Goal: Task Accomplishment & Management: Complete application form

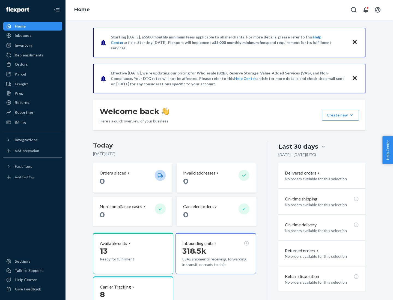
click at [351, 115] on button "Create new Create new inbound Create new order Create new product" at bounding box center [340, 115] width 37 height 11
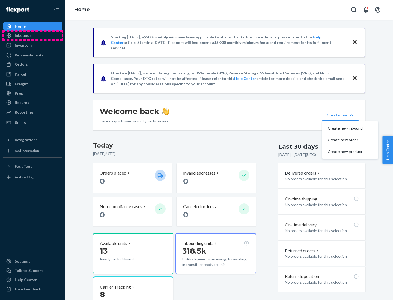
click at [33, 35] on div "Inbounds" at bounding box center [33, 36] width 58 height 8
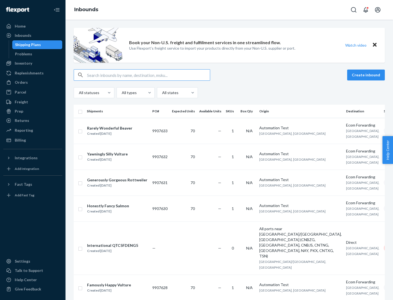
click at [367, 75] on button "Create inbound" at bounding box center [366, 75] width 38 height 11
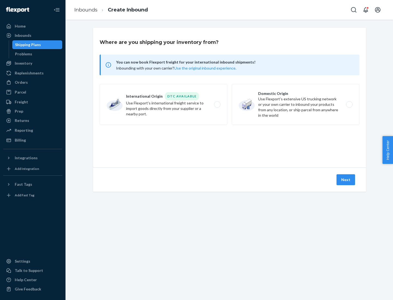
click at [296, 105] on label "Domestic Origin Use Flexport’s extensive US trucking network or your own carrie…" at bounding box center [296, 104] width 128 height 41
click at [349, 105] on input "Domestic Origin Use Flexport’s extensive US trucking network or your own carrie…" at bounding box center [351, 105] width 4 height 4
radio input "true"
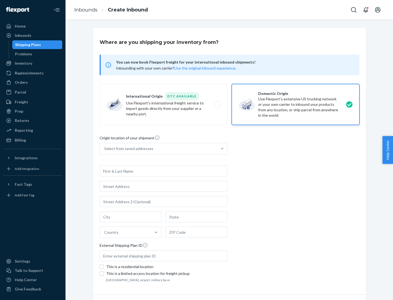
click at [127, 149] on div "Select from saved addresses" at bounding box center [128, 148] width 49 height 5
click at [105, 149] on input "Select from saved addresses" at bounding box center [104, 148] width 1 height 5
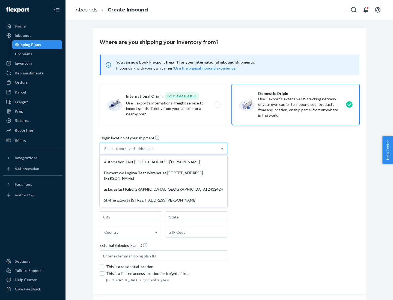
scroll to position [2, 0]
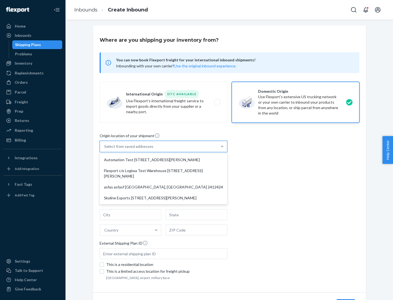
click at [163, 160] on div "Automation Test [STREET_ADDRESS][PERSON_NAME]" at bounding box center [164, 159] width 126 height 11
click at [105, 149] on input "option Automation Test [STREET_ADDRESS][PERSON_NAME] focused, 1 of 4. 4 results…" at bounding box center [104, 146] width 1 height 5
type input "Automation Test"
type input "9th Floor"
type input "[GEOGRAPHIC_DATA]"
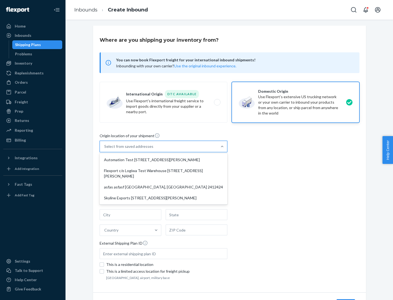
type input "CA"
type input "94104"
type input "[STREET_ADDRESS][PERSON_NAME]"
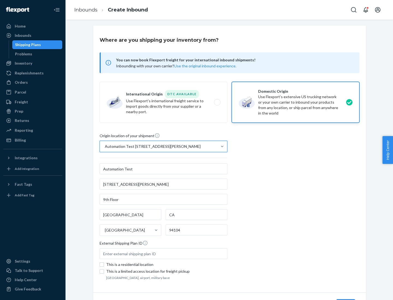
scroll to position [32, 0]
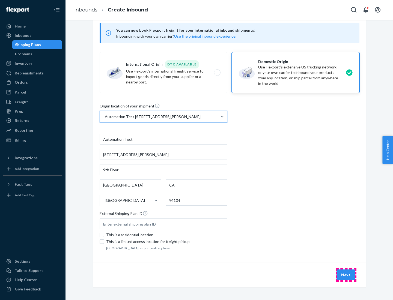
click at [346, 275] on button "Next" at bounding box center [345, 275] width 19 height 11
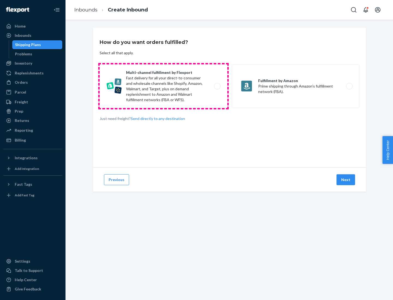
click at [163, 86] on label "Multi-channel fulfillment by Flexport Fast delivery for all your direct-to-cons…" at bounding box center [164, 86] width 128 height 44
click at [217, 86] on input "Multi-channel fulfillment by Flexport Fast delivery for all your direct-to-cons…" at bounding box center [219, 87] width 4 height 4
radio input "true"
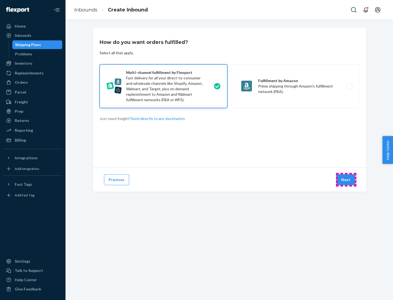
click at [346, 180] on button "Next" at bounding box center [345, 179] width 19 height 11
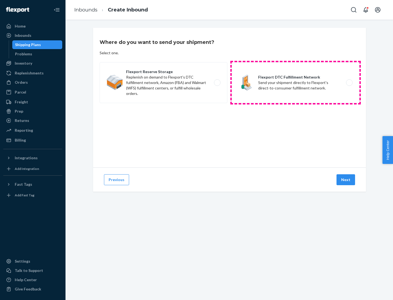
click at [296, 83] on label "Flexport DTC Fulfillment Network Send your shipment directly to Flexport's dire…" at bounding box center [296, 82] width 128 height 41
click at [349, 83] on input "Flexport DTC Fulfillment Network Send your shipment directly to Flexport's dire…" at bounding box center [351, 83] width 4 height 4
radio input "true"
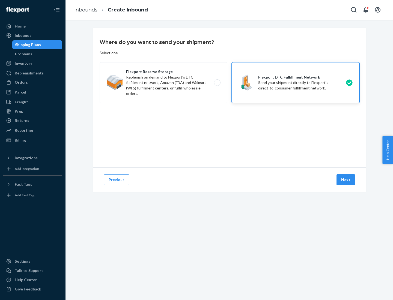
click at [346, 180] on button "Next" at bounding box center [345, 179] width 19 height 11
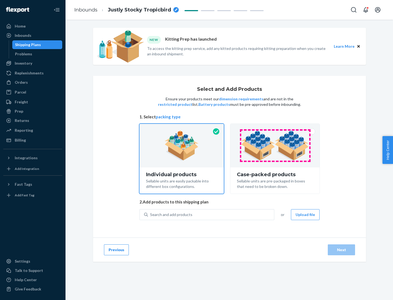
click at [275, 146] on img at bounding box center [275, 146] width 68 height 30
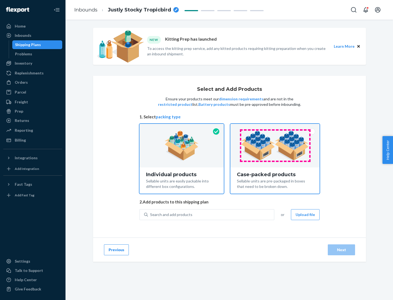
click at [275, 127] on input "Case-packed products Sellable units are pre-packaged in boxes that need to be b…" at bounding box center [275, 126] width 4 height 4
radio input "true"
radio input "false"
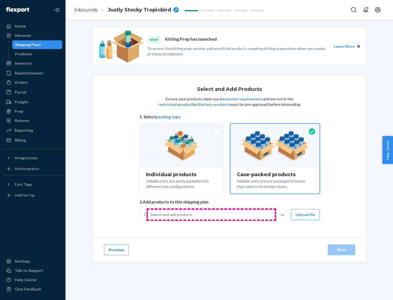
click at [211, 214] on div "Search and add products" at bounding box center [211, 215] width 126 height 10
click at [151, 214] on input "Search and add products" at bounding box center [150, 214] width 1 height 5
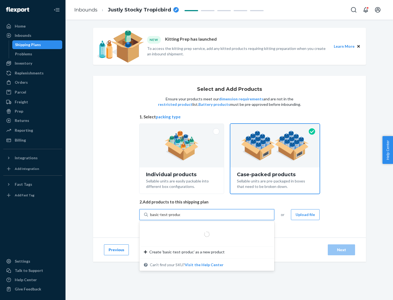
type input "basic-test-product-1"
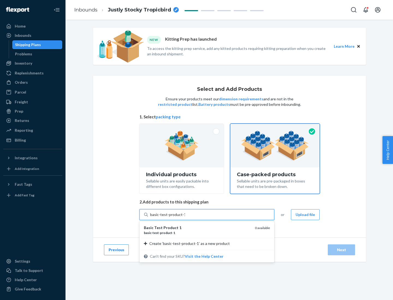
click at [197, 233] on div "basic - test - product - 1" at bounding box center [197, 233] width 107 height 5
click at [185, 217] on input "basic-test-product-1" at bounding box center [167, 214] width 35 height 5
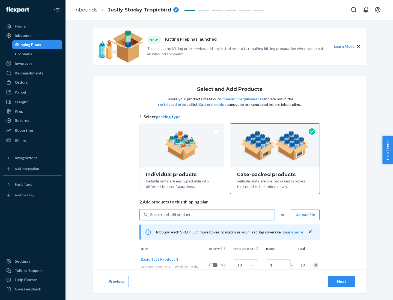
scroll to position [20, 0]
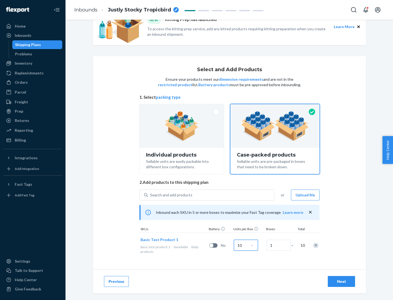
type input "10"
type input "7"
click at [341, 282] on div "Next" at bounding box center [341, 281] width 18 height 5
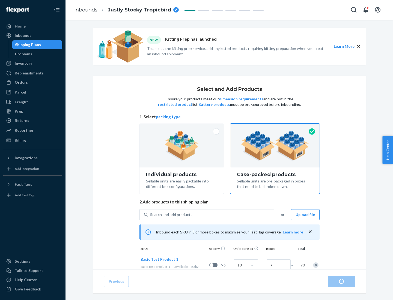
radio input "true"
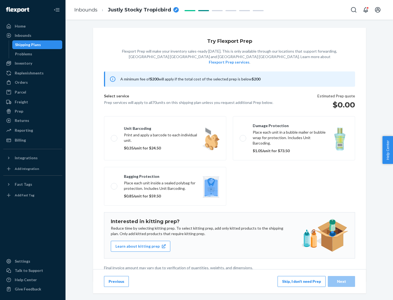
scroll to position [1, 0]
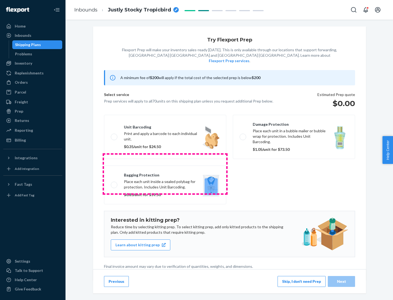
click at [165, 174] on label "Bagging protection Place each unit inside a sealed polybag for protection. Incl…" at bounding box center [165, 185] width 122 height 39
click at [114, 183] on input "Bagging protection Place each unit inside a sealed polybag for protection. Incl…" at bounding box center [113, 185] width 4 height 4
checkbox input "true"
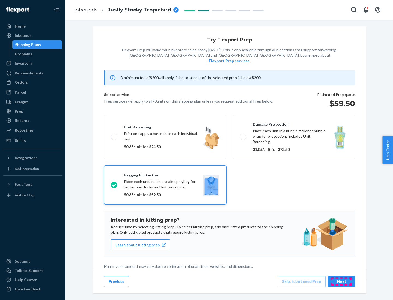
click at [341, 281] on div "Next" at bounding box center [341, 281] width 18 height 5
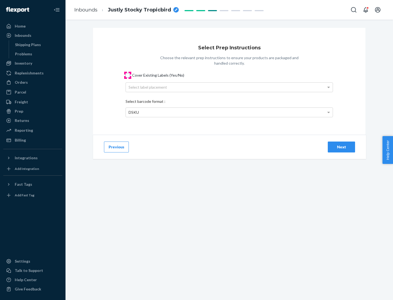
click at [128, 75] on input "Cover Existing Labels (Yes/No)" at bounding box center [128, 75] width 4 height 4
checkbox input "true"
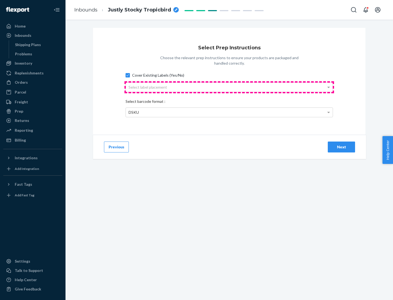
click at [229, 87] on div "Select label placement" at bounding box center [229, 87] width 207 height 9
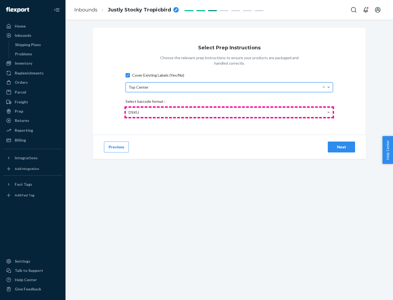
click at [229, 112] on div "DSKU" at bounding box center [229, 112] width 207 height 9
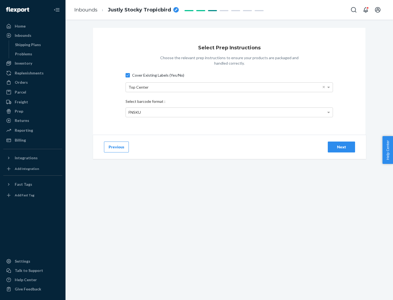
click at [341, 147] on div "Next" at bounding box center [341, 146] width 18 height 5
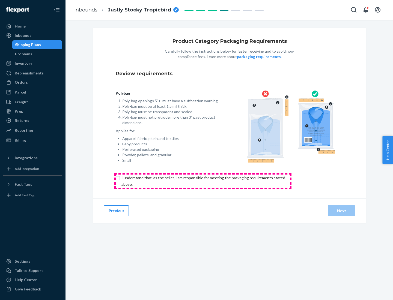
click at [203, 181] on input "checkbox" at bounding box center [206, 181] width 181 height 13
checkbox input "true"
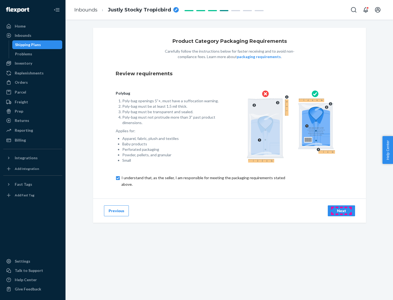
click at [341, 211] on div "Next" at bounding box center [341, 210] width 18 height 5
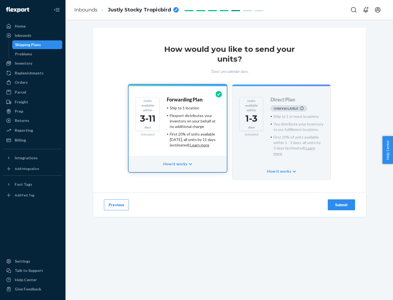
click at [185, 100] on h4 "Forwarding Plan" at bounding box center [185, 99] width 36 height 5
click at [341, 202] on div "Submit" at bounding box center [341, 204] width 18 height 5
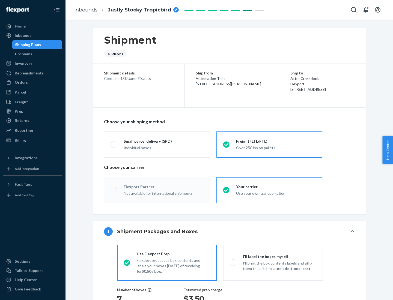
radio input "true"
radio input "false"
radio input "true"
radio input "false"
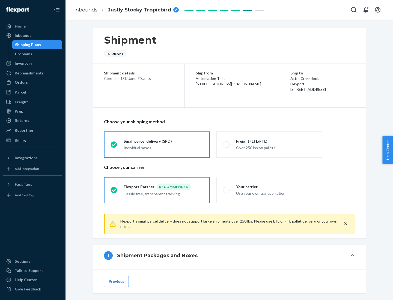
click at [269, 144] on div "Over 250 lbs on pallets" at bounding box center [276, 147] width 80 height 7
click at [226, 144] on input "Freight (LTL/FTL) Over 250 lbs on pallets" at bounding box center [225, 145] width 4 height 4
radio input "true"
radio input "false"
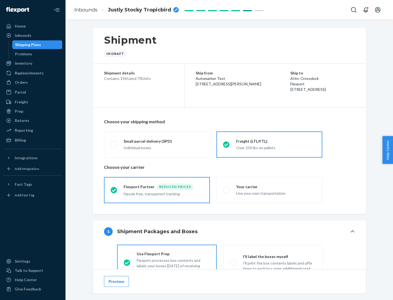
scroll to position [30, 0]
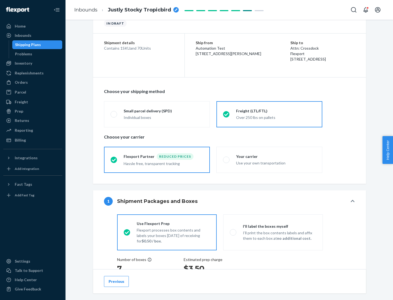
click at [269, 160] on div "Use your own transportation" at bounding box center [276, 162] width 80 height 7
click at [226, 160] on input "Your carrier Use your own transportation" at bounding box center [225, 160] width 4 height 4
radio input "true"
radio input "false"
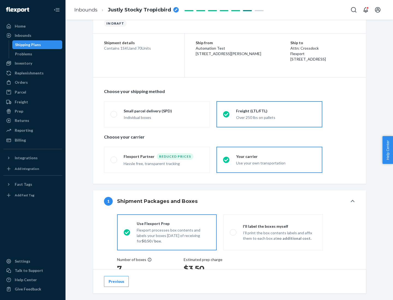
scroll to position [103, 0]
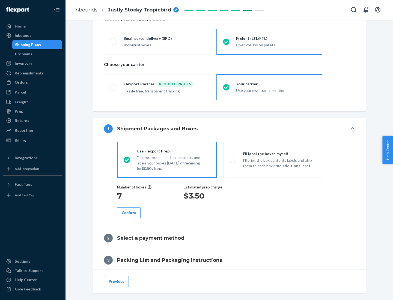
click at [273, 160] on p "I’ll print the box contents labels and affix them to each box at no additional …" at bounding box center [279, 163] width 73 height 11
click at [233, 160] on input "I'll label the boxes myself I’ll print the box contents labels and affix them t…" at bounding box center [232, 160] width 4 height 4
radio input "true"
radio input "false"
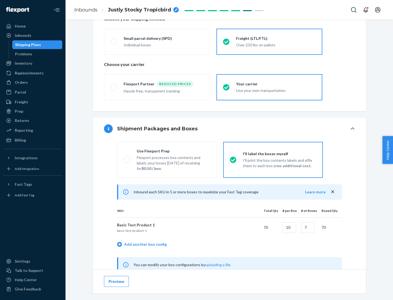
scroll to position [171, 0]
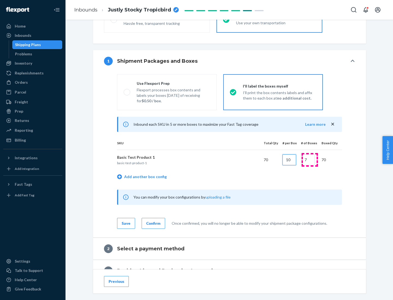
type input "10"
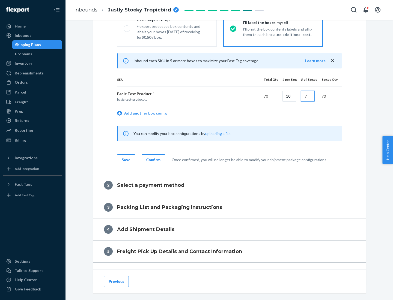
type input "7"
click at [153, 160] on div "Confirm" at bounding box center [153, 159] width 14 height 5
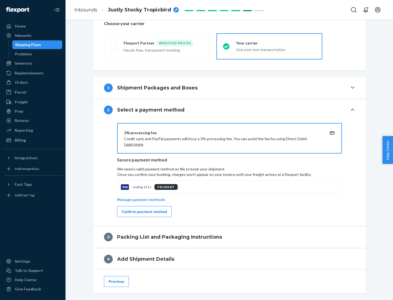
scroll to position [196, 0]
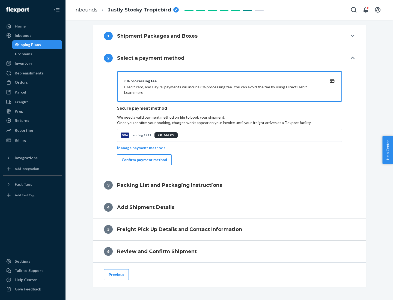
click at [144, 160] on div "Confirm payment method" at bounding box center [144, 159] width 45 height 5
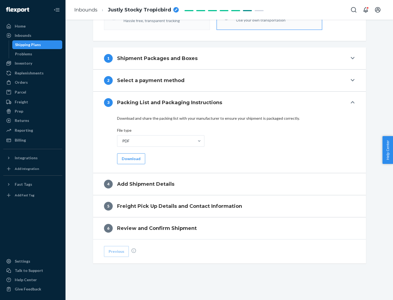
scroll to position [172, 0]
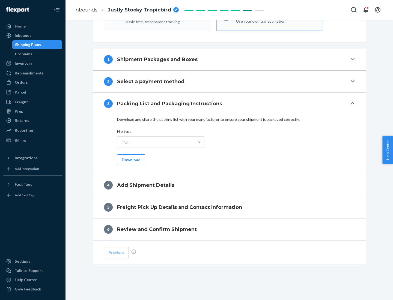
click at [130, 160] on button "Download" at bounding box center [131, 159] width 28 height 11
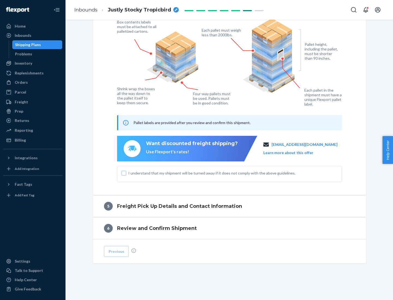
click at [124, 173] on input "I understand that my shipment will be turned away if it does not comply with th…" at bounding box center [124, 173] width 4 height 4
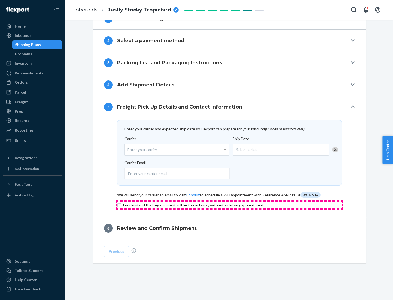
click at [230, 205] on input "checkbox" at bounding box center [229, 205] width 225 height 7
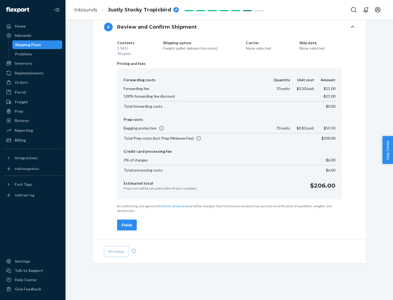
click at [127, 225] on div "Finish" at bounding box center [127, 224] width 10 height 5
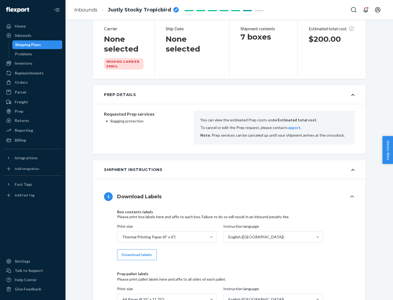
scroll to position [209, 0]
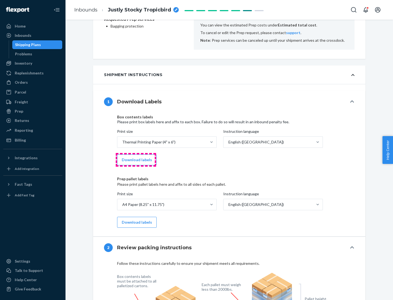
click at [136, 160] on button "Download labels" at bounding box center [137, 159] width 40 height 11
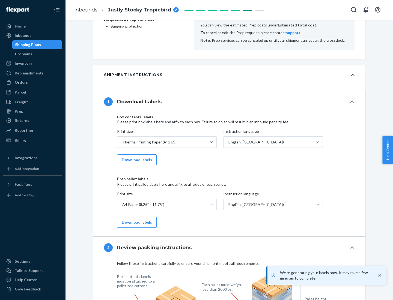
scroll to position [0, 0]
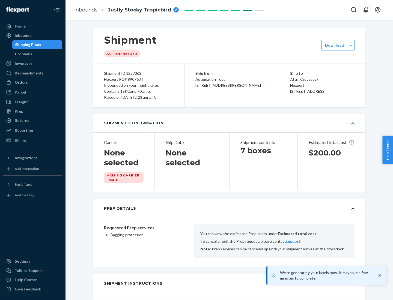
click at [335, 45] on label "Download" at bounding box center [334, 45] width 19 height 5
